Goal: Find specific page/section: Find specific page/section

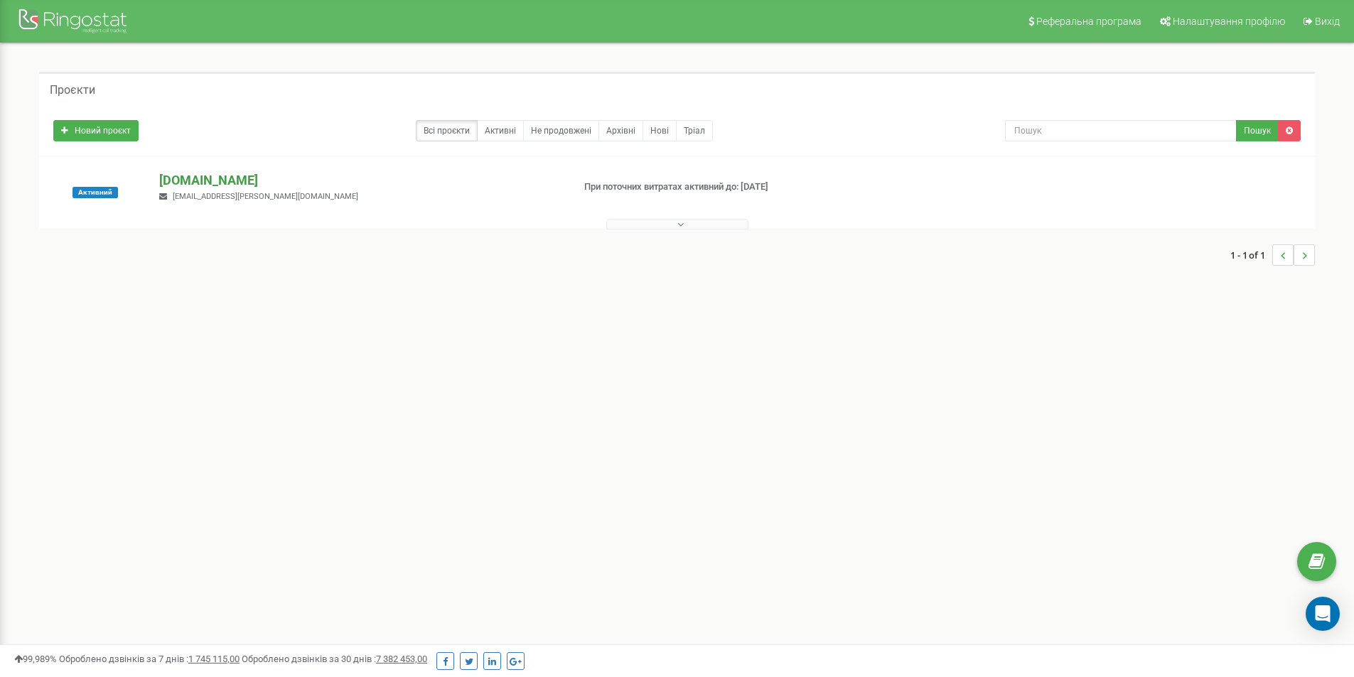
click at [238, 177] on p "[DOMAIN_NAME]" at bounding box center [360, 180] width 402 height 18
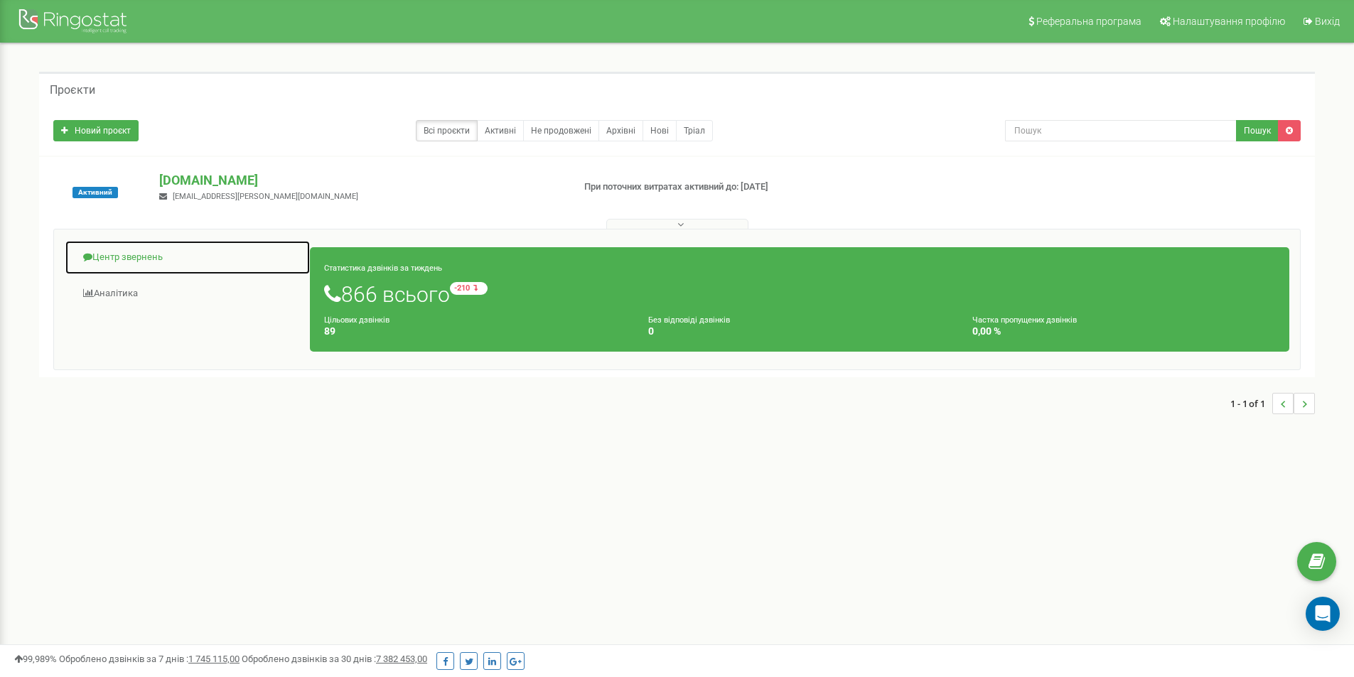
click at [149, 259] on link "Центр звернень" at bounding box center [188, 257] width 246 height 35
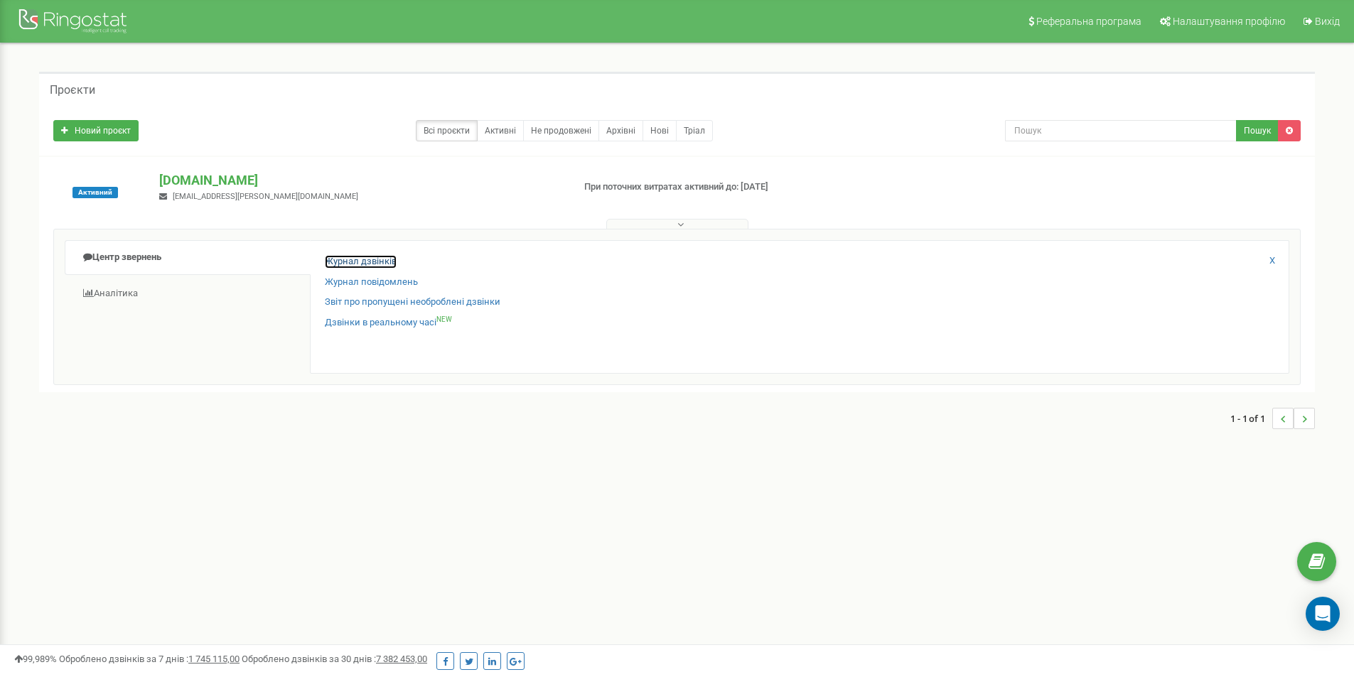
click at [357, 262] on link "Журнал дзвінків" at bounding box center [361, 262] width 72 height 14
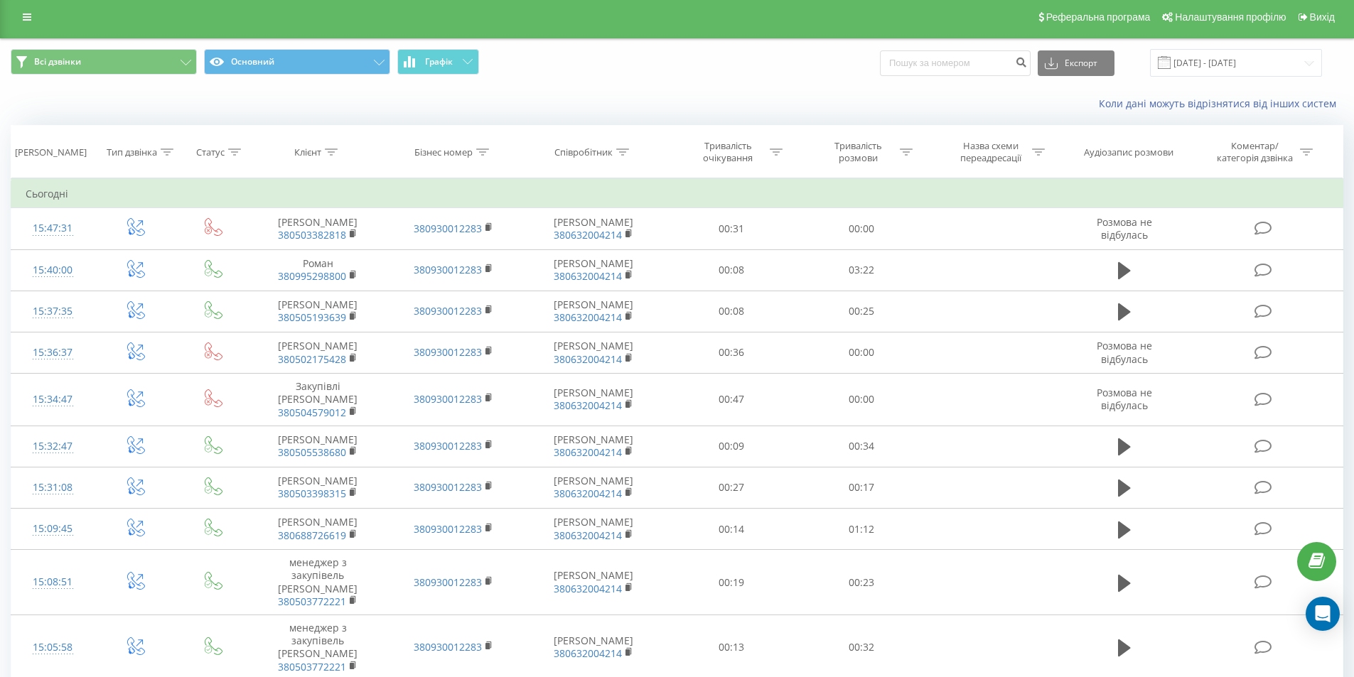
scroll to position [1, 0]
